Goal: Task Accomplishment & Management: Manage account settings

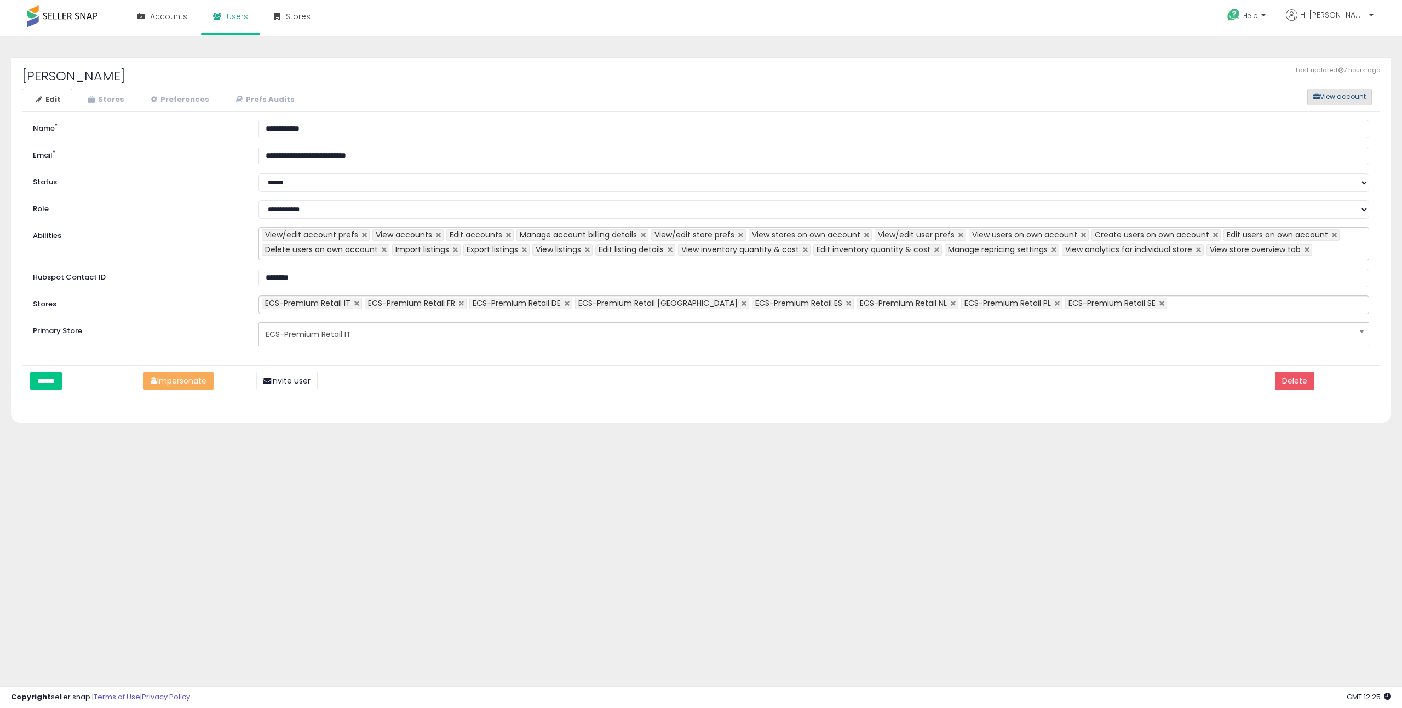
click at [1328, 95] on button "View account" at bounding box center [1339, 97] width 65 height 16
click at [1334, 100] on button "View account" at bounding box center [1339, 97] width 65 height 16
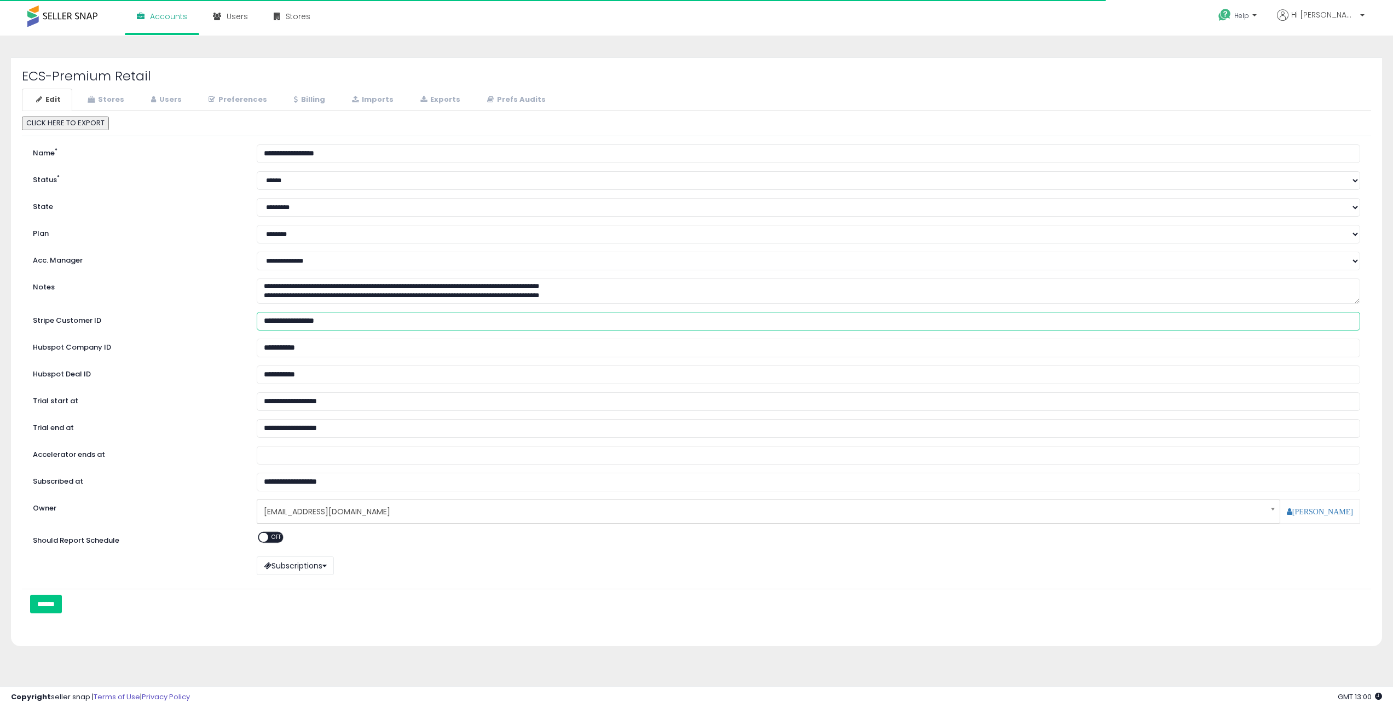
drag, startPoint x: 357, startPoint y: 318, endPoint x: 206, endPoint y: 318, distance: 151.1
click at [206, 318] on div "**********" at bounding box center [697, 321] width 1344 height 19
click at [116, 99] on link "Stores" at bounding box center [104, 100] width 62 height 22
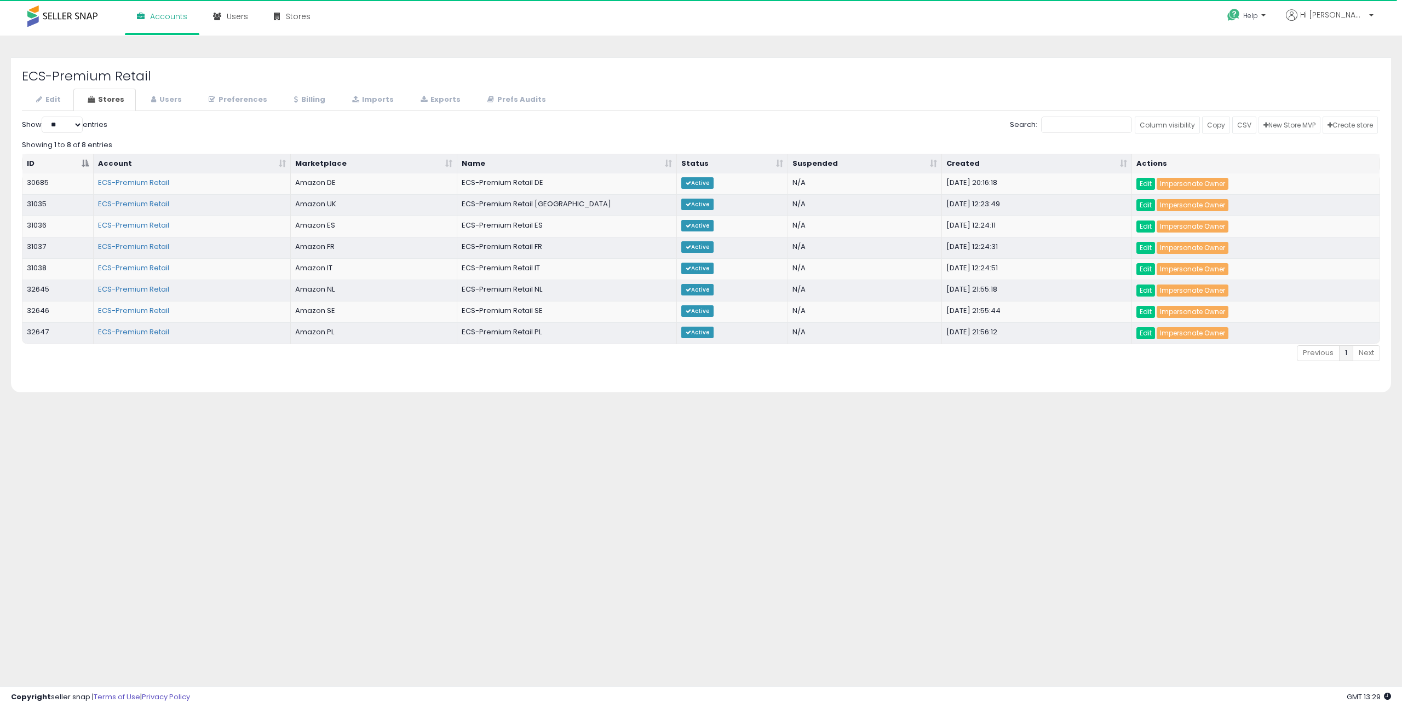
click at [66, 71] on h2 "ECS-Premium Retail" at bounding box center [701, 76] width 1358 height 14
copy div "ECS-Premium Retail"
click at [156, 25] on link "Accounts" at bounding box center [162, 16] width 67 height 33
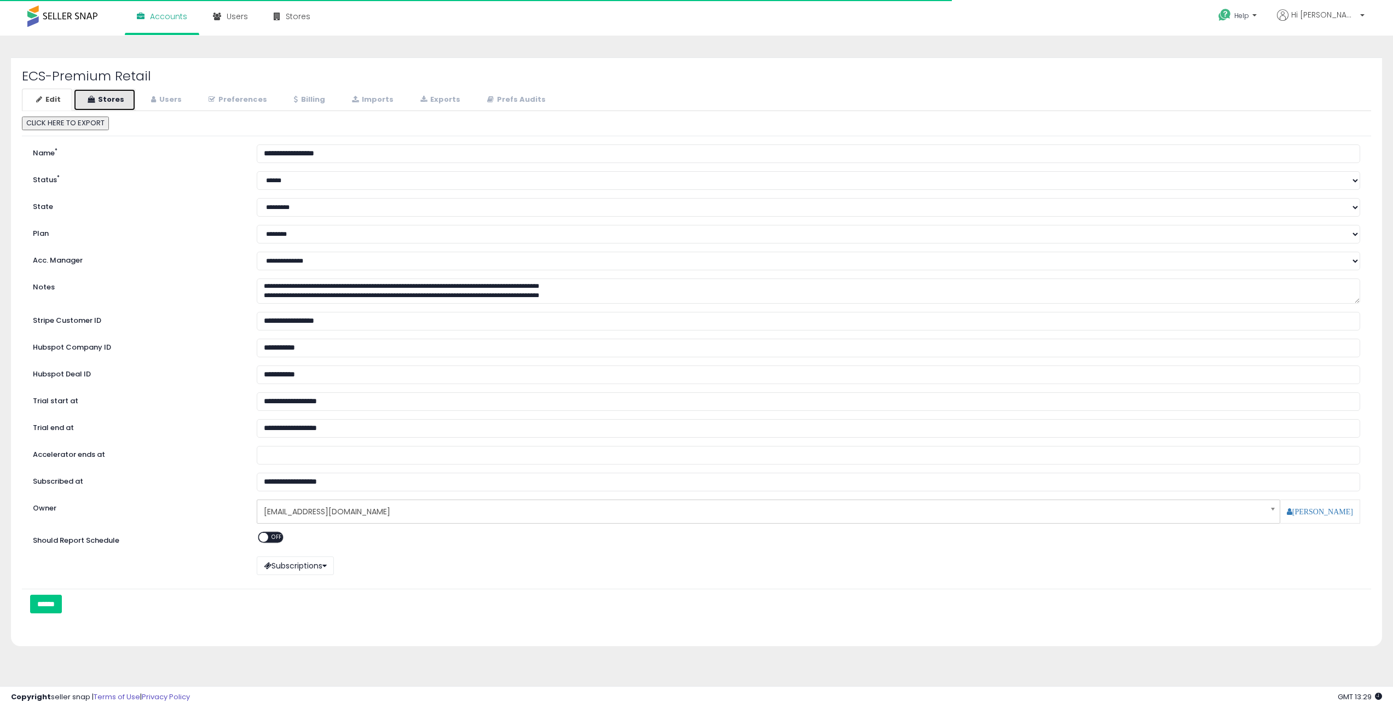
click at [122, 102] on link "Stores" at bounding box center [104, 100] width 62 height 22
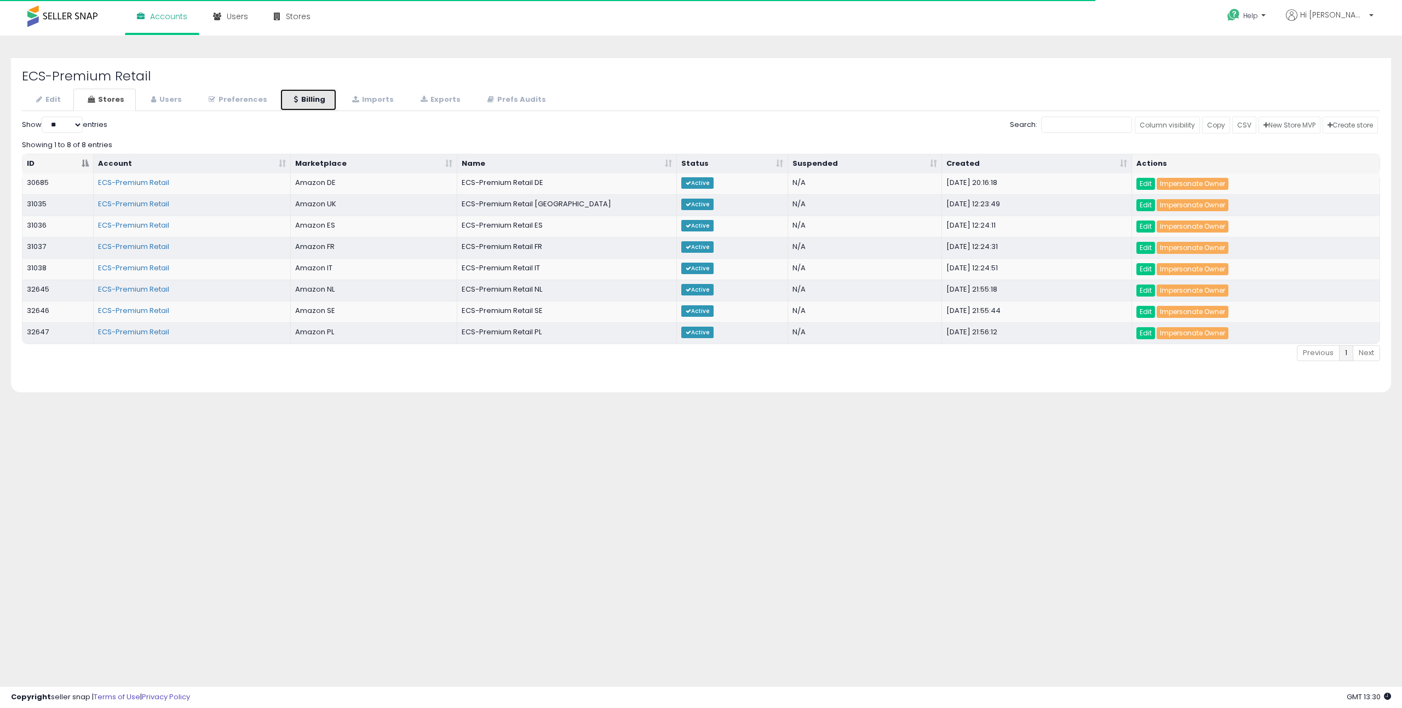
click at [307, 100] on link "Billing" at bounding box center [308, 100] width 57 height 22
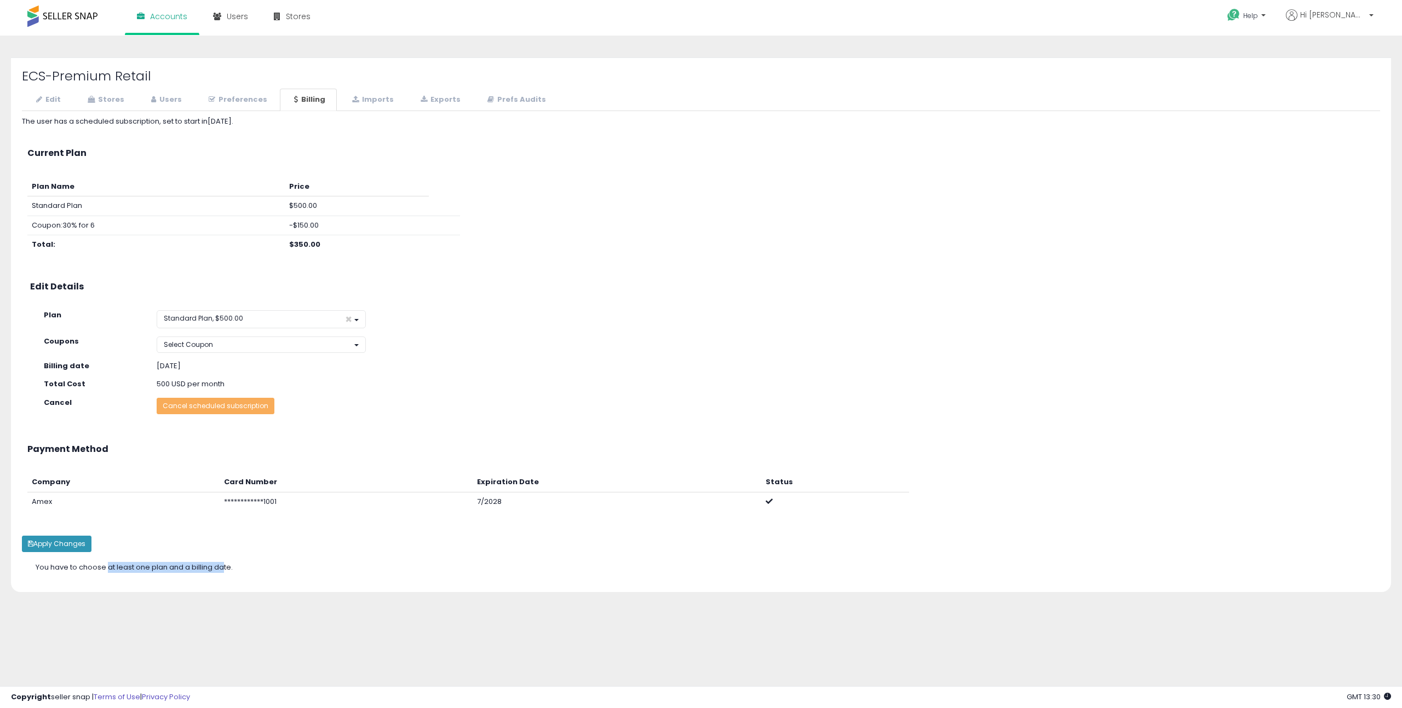
drag, startPoint x: 195, startPoint y: 570, endPoint x: 72, endPoint y: 564, distance: 123.3
click at [72, 564] on div "You have to choose at least one plan and a billing date." at bounding box center [199, 568] width 344 height 10
